Goal: Task Accomplishment & Management: Use online tool/utility

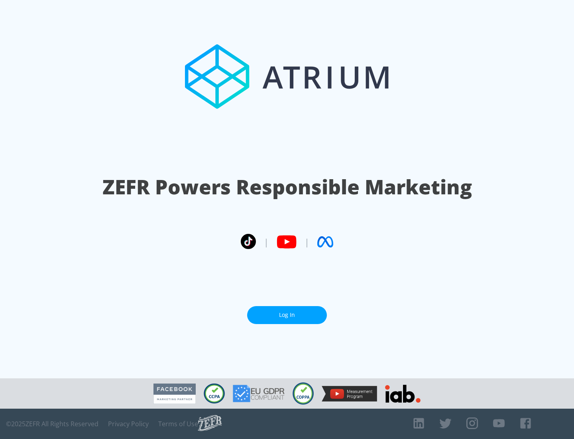
click at [287, 315] on link "Log In" at bounding box center [287, 315] width 80 height 18
